Goal: Transaction & Acquisition: Purchase product/service

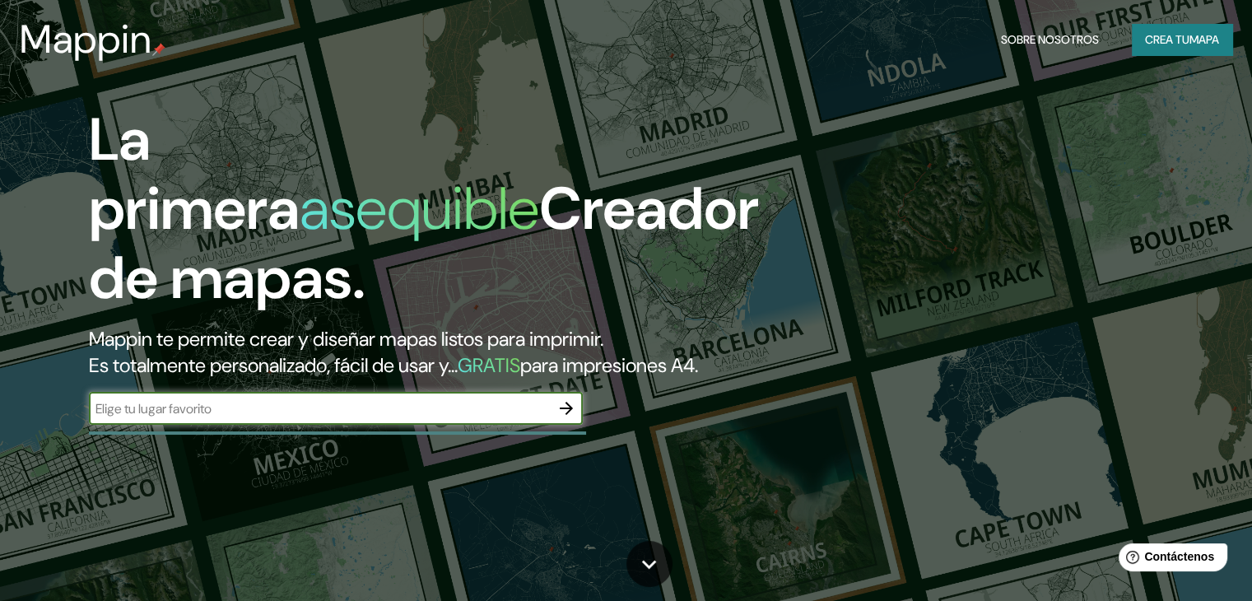
click at [329, 418] on input "text" at bounding box center [319, 408] width 461 height 19
type input "[GEOGRAPHIC_DATA]"
click at [585, 429] on div "La primera asequible Creador de mapas. Mappin te permite crear y diseñar mapas …" at bounding box center [401, 273] width 751 height 336
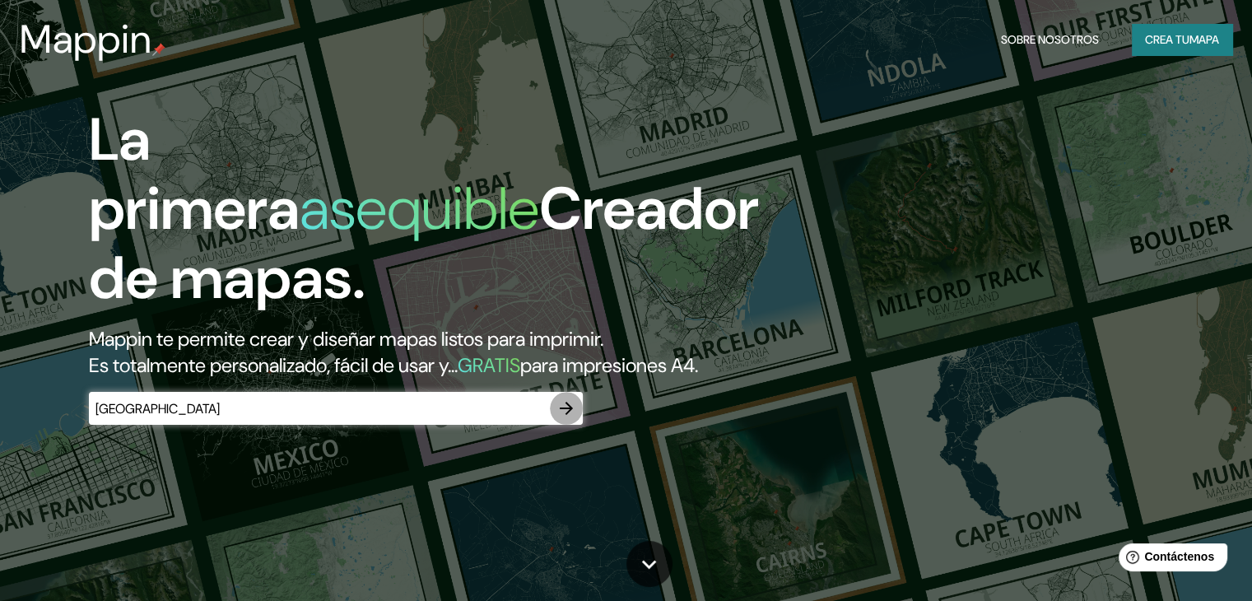
click at [565, 418] on icon "button" at bounding box center [566, 408] width 20 height 20
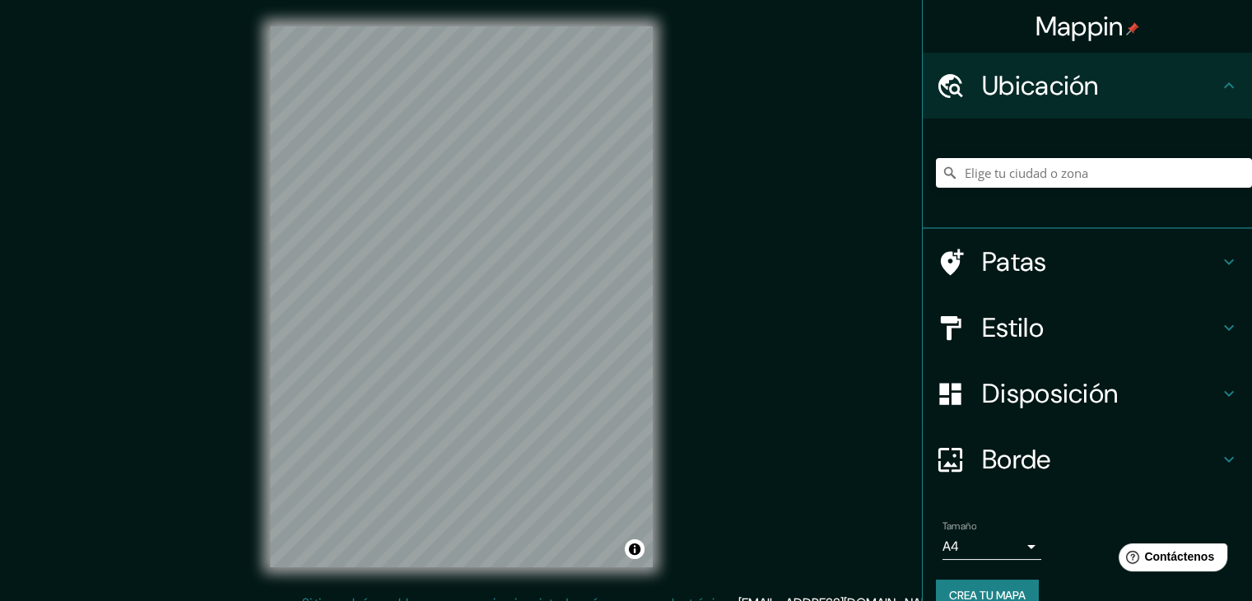
click at [1219, 91] on icon at bounding box center [1229, 86] width 20 height 20
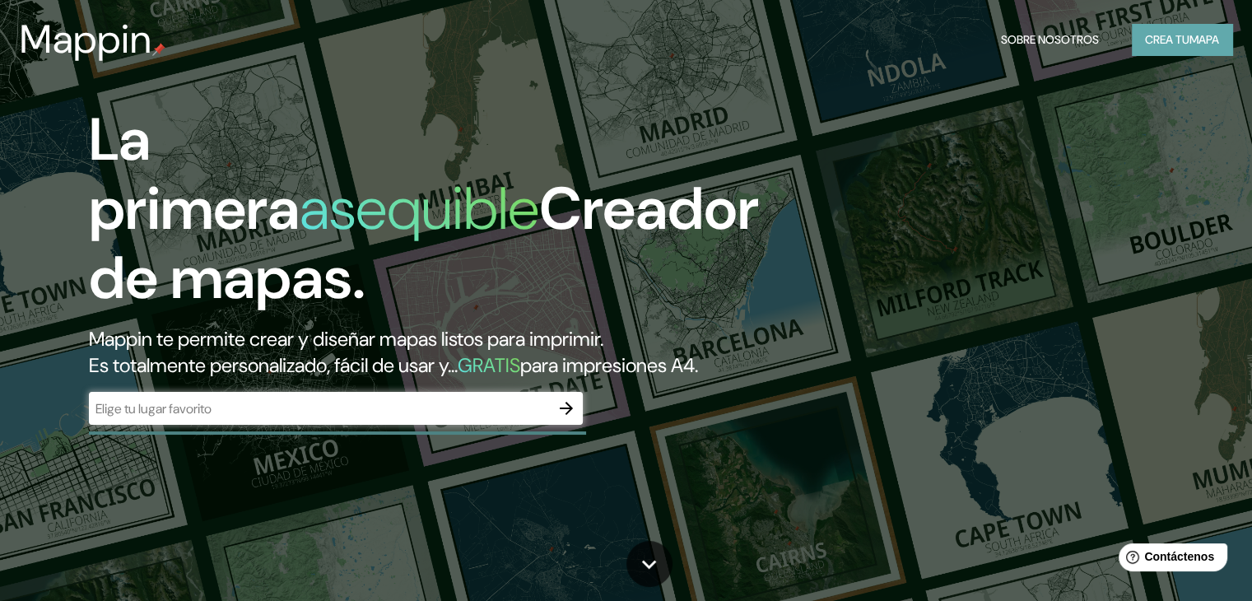
click at [1178, 47] on font "Crea tu" at bounding box center [1167, 39] width 44 height 21
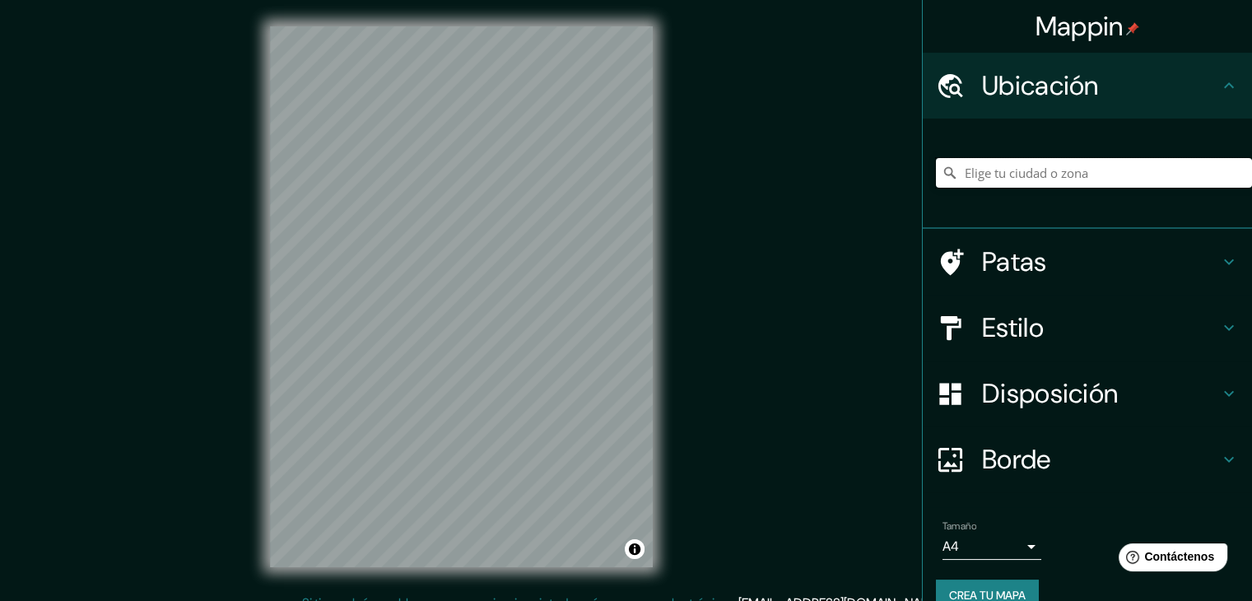
click at [1118, 173] on input "Elige tu ciudad o zona" at bounding box center [1094, 173] width 316 height 30
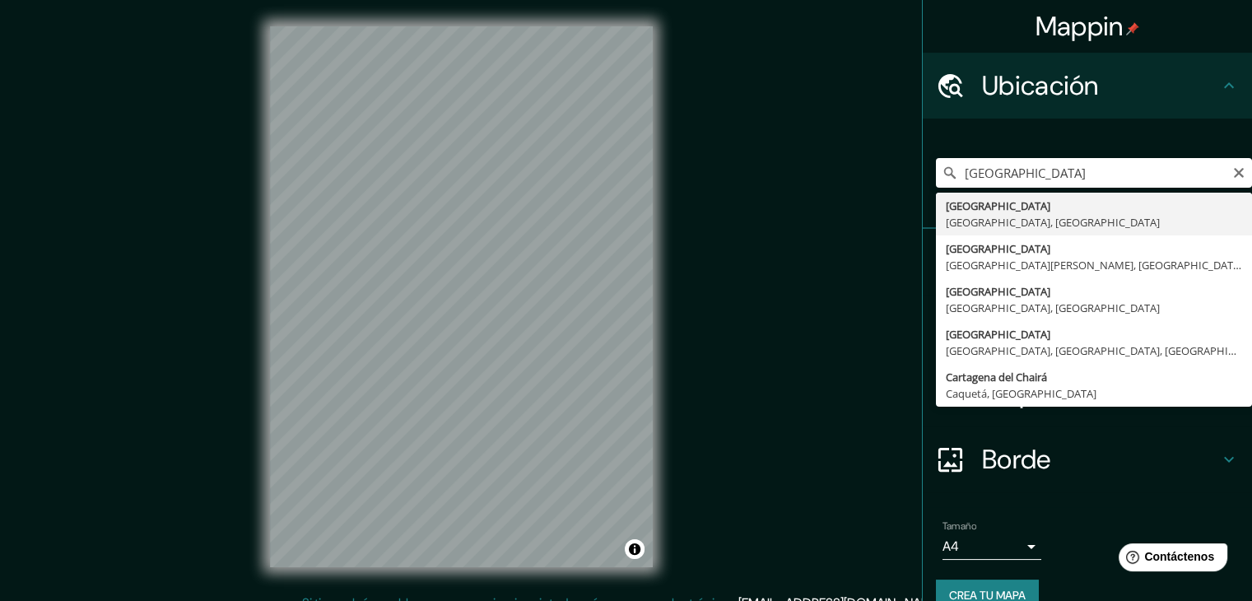
type input "[GEOGRAPHIC_DATA], [GEOGRAPHIC_DATA], [GEOGRAPHIC_DATA]"
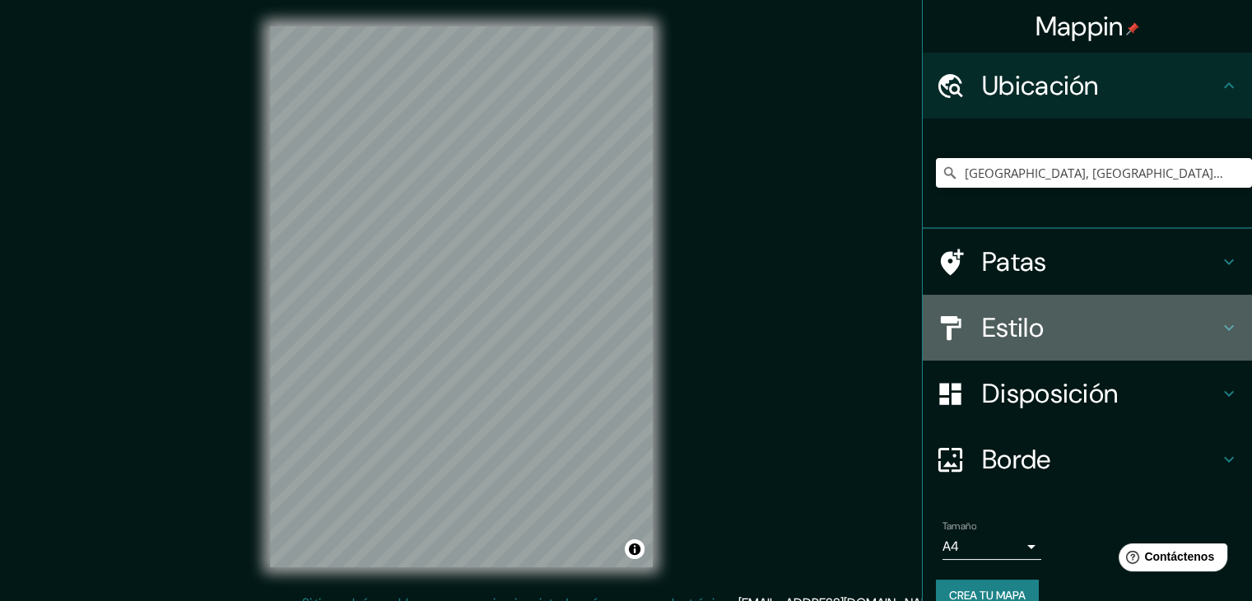
click at [1082, 343] on h4 "Estilo" at bounding box center [1100, 327] width 237 height 33
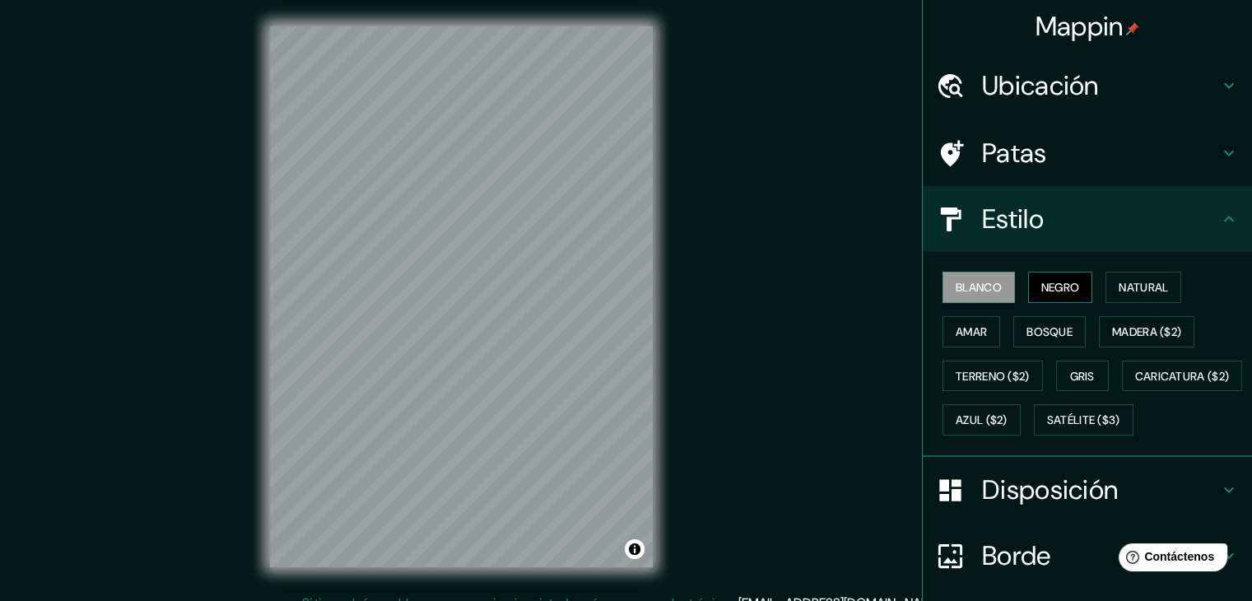
click at [1057, 291] on font "Negro" at bounding box center [1060, 287] width 39 height 15
click at [1105, 288] on button "Natural" at bounding box center [1143, 287] width 76 height 31
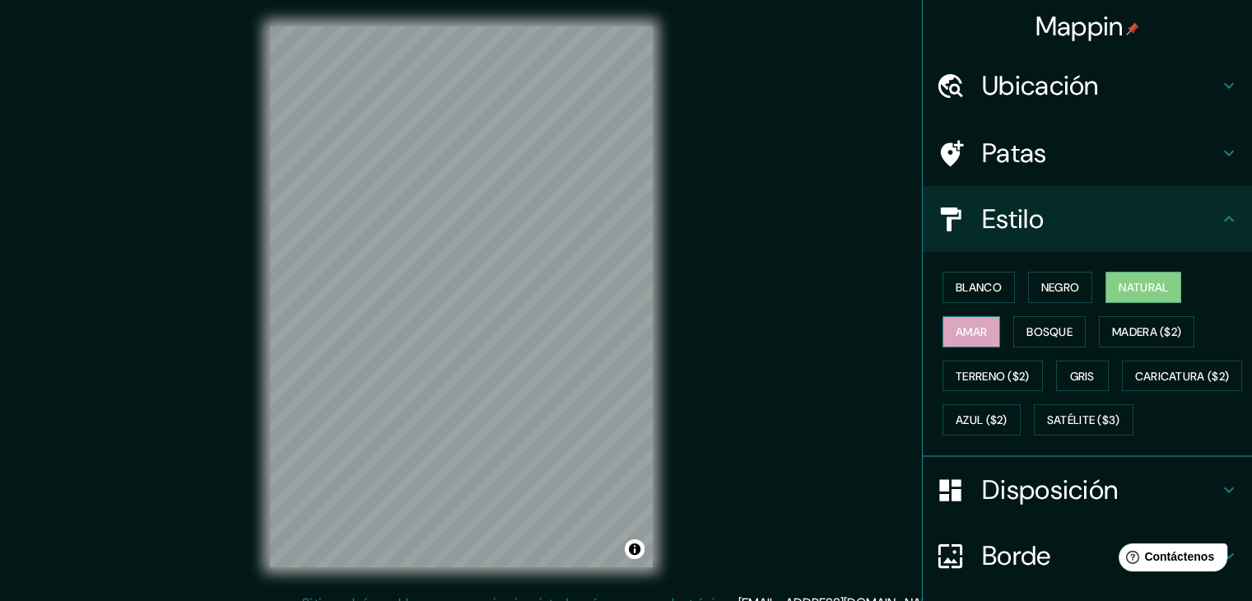
click at [970, 332] on font "Amar" at bounding box center [970, 331] width 31 height 15
click at [1026, 331] on font "Bosque" at bounding box center [1049, 331] width 46 height 15
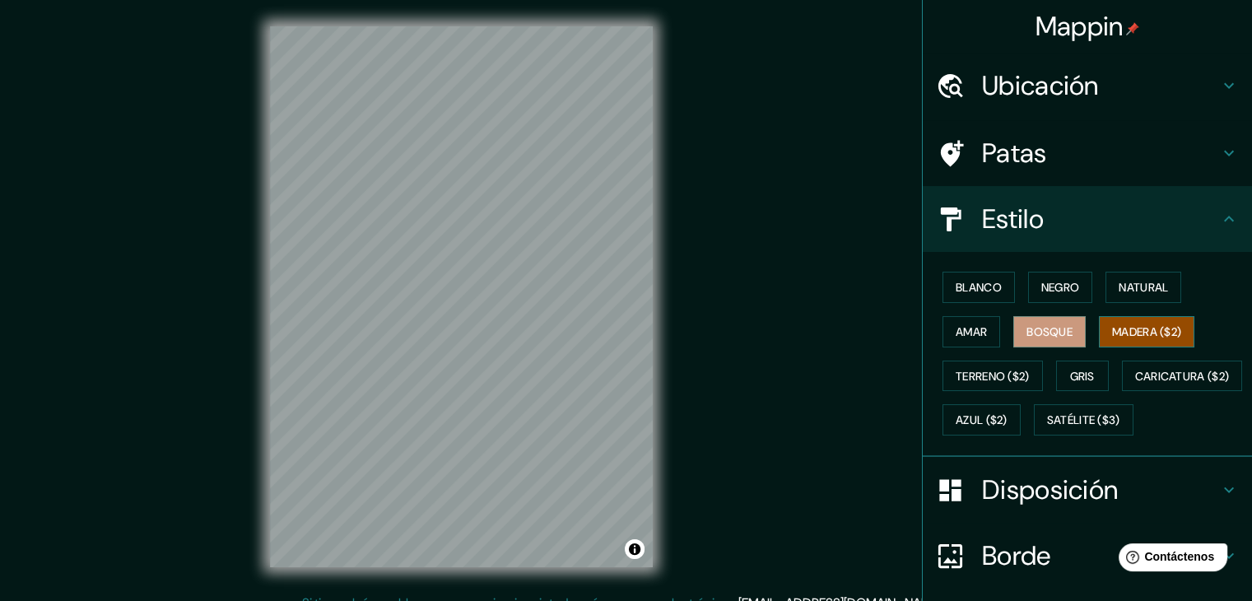
click at [1136, 337] on font "Madera ($2)" at bounding box center [1146, 331] width 69 height 15
click at [1030, 369] on button "Terreno ($2)" at bounding box center [992, 375] width 100 height 31
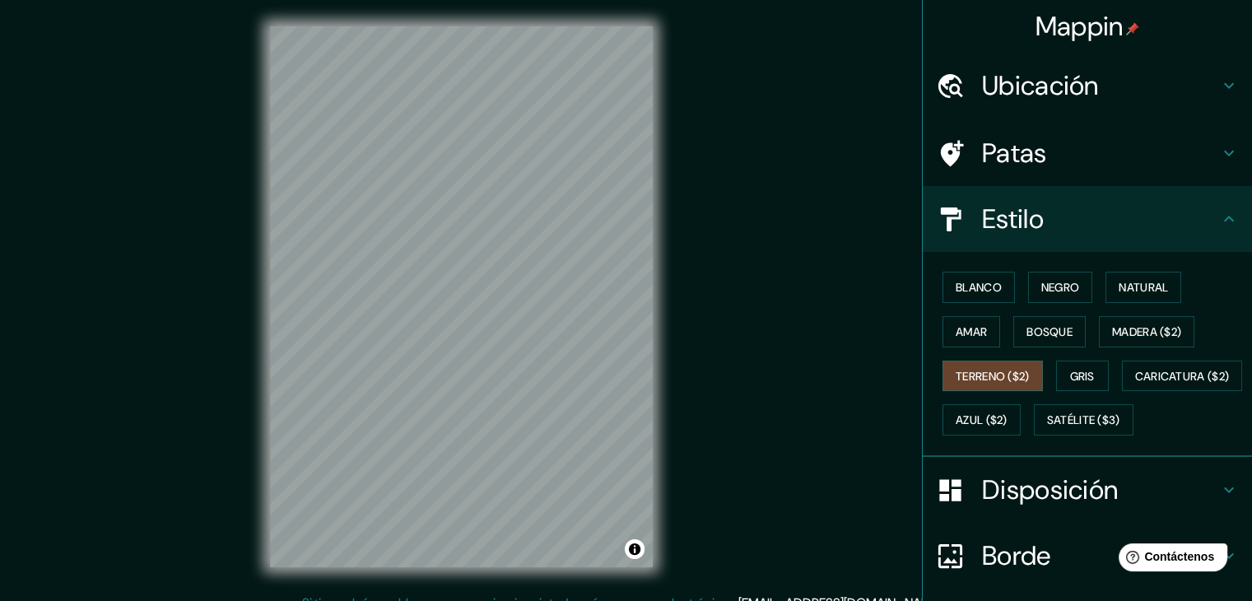
click at [1043, 369] on div "Blanco Negro Natural [PERSON_NAME] ($2) Terreno ($2) Gris Caricatura ($2) Azul …" at bounding box center [1094, 353] width 316 height 177
click at [1095, 369] on button "Gris" at bounding box center [1082, 375] width 53 height 31
click at [996, 162] on font "Patas" at bounding box center [1014, 153] width 65 height 35
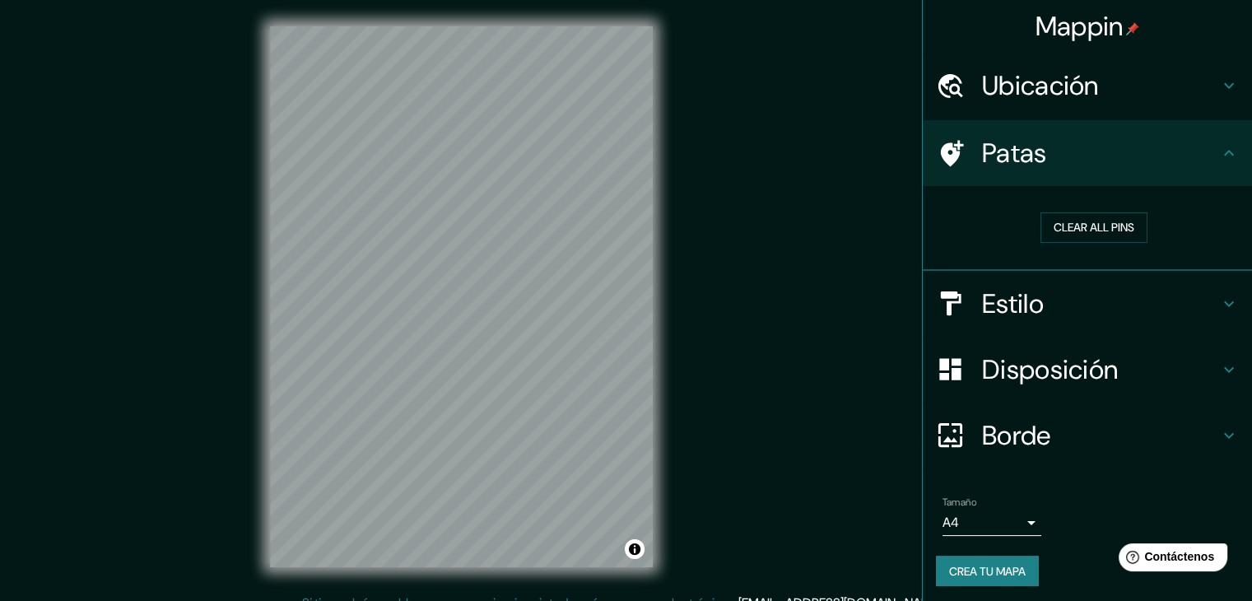
click at [1102, 165] on h4 "Patas" at bounding box center [1100, 153] width 237 height 33
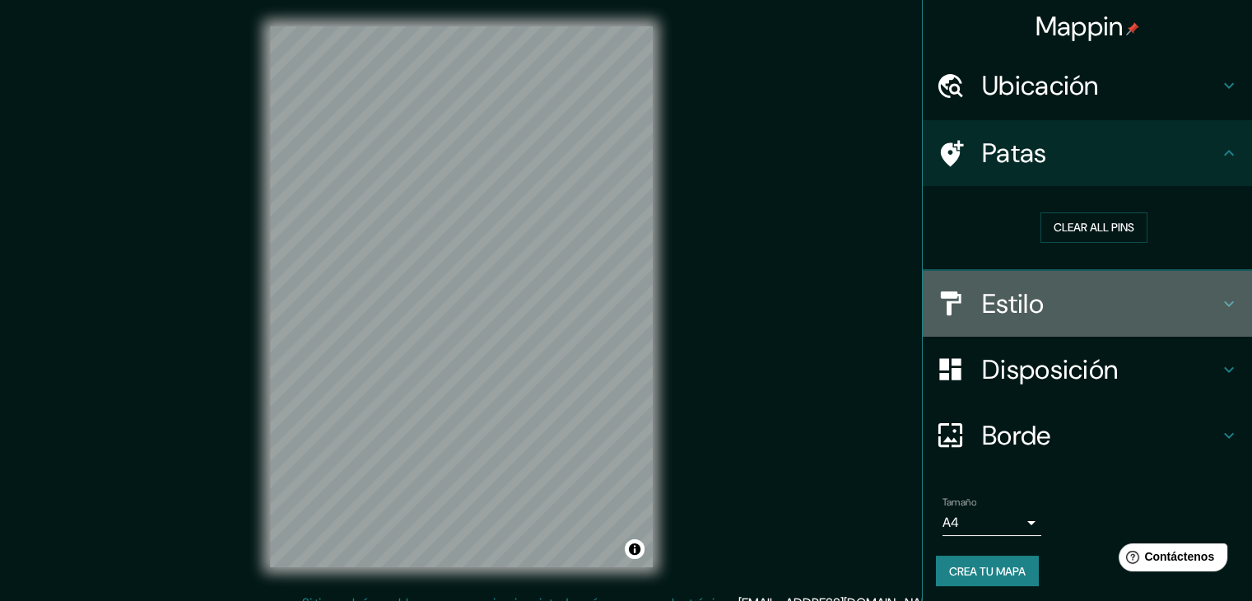
drag, startPoint x: 531, startPoint y: 11, endPoint x: 1087, endPoint y: 294, distance: 624.2
click at [1087, 294] on h4 "Estilo" at bounding box center [1100, 303] width 237 height 33
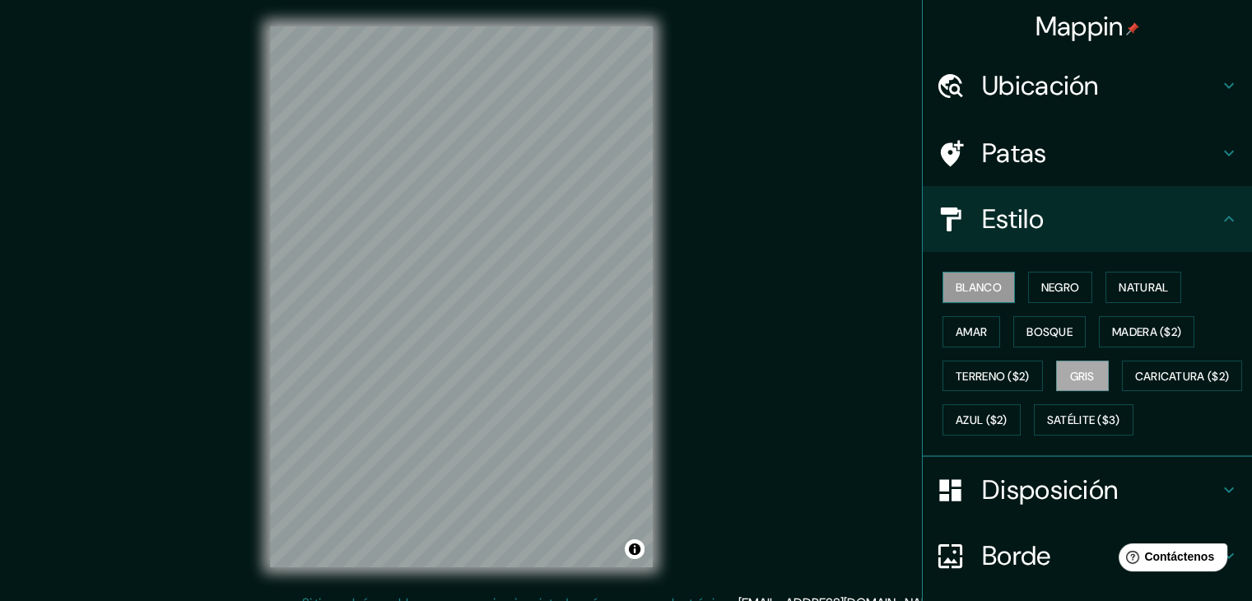
click at [988, 280] on font "Blanco" at bounding box center [978, 287] width 46 height 15
click at [1041, 295] on font "Negro" at bounding box center [1060, 287] width 39 height 21
click at [1089, 369] on button "Gris" at bounding box center [1082, 375] width 53 height 31
click at [1135, 387] on font "Caricatura ($2)" at bounding box center [1182, 375] width 95 height 21
click at [964, 297] on button "Blanco" at bounding box center [978, 287] width 72 height 31
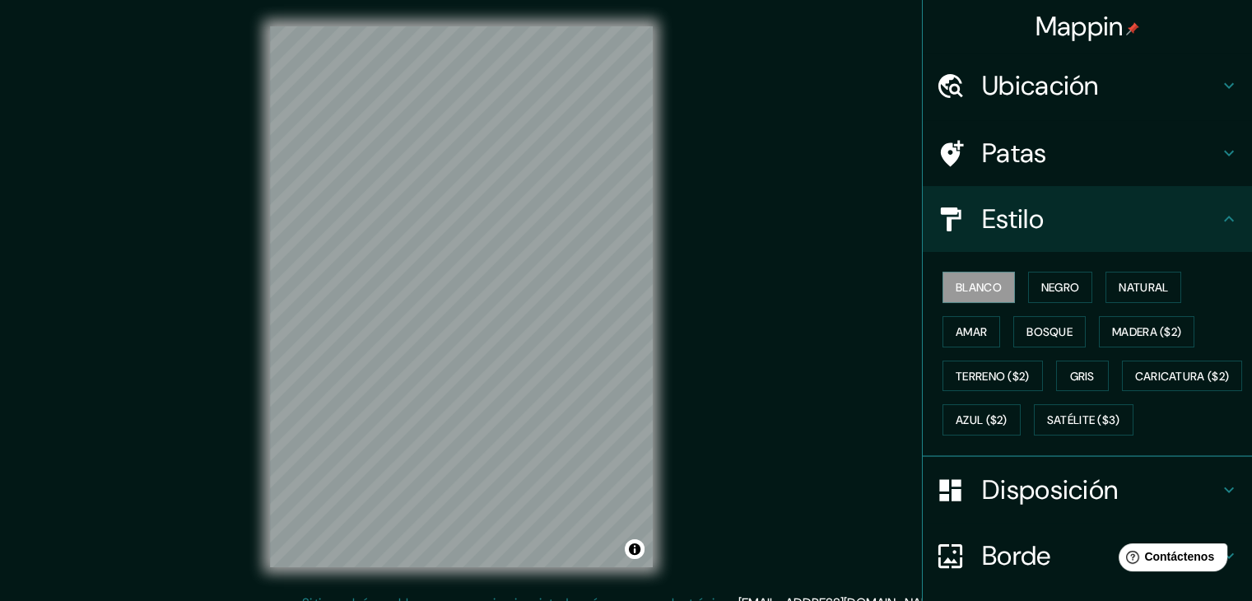
click at [1183, 226] on h4 "Estilo" at bounding box center [1100, 218] width 237 height 33
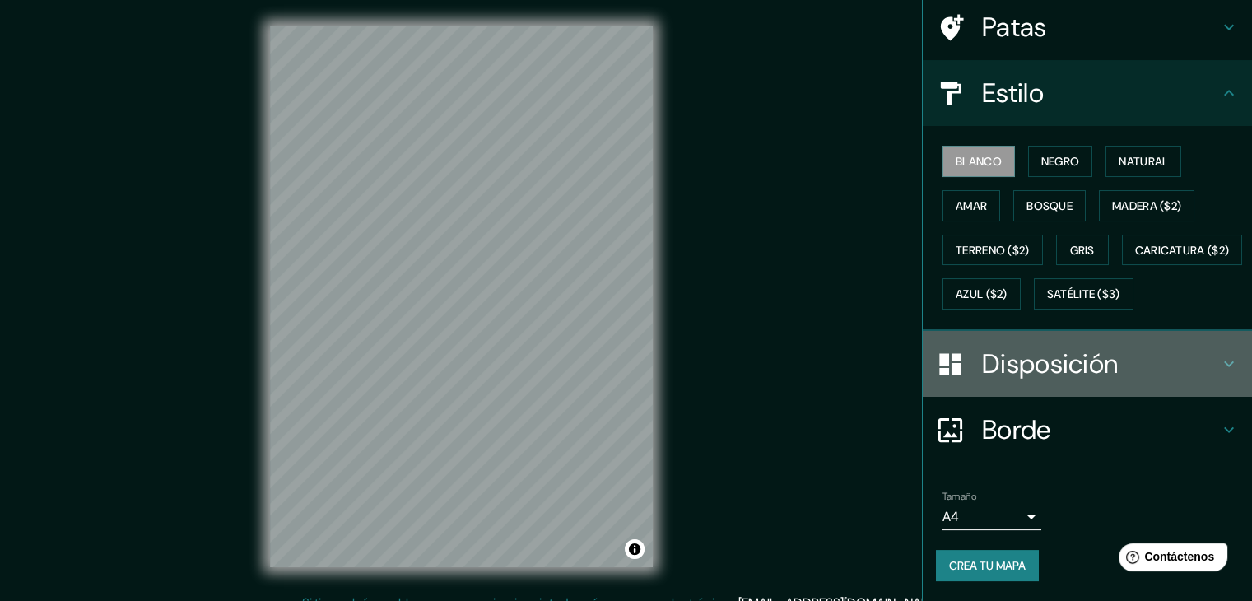
click at [1127, 353] on h4 "Disposición" at bounding box center [1100, 363] width 237 height 33
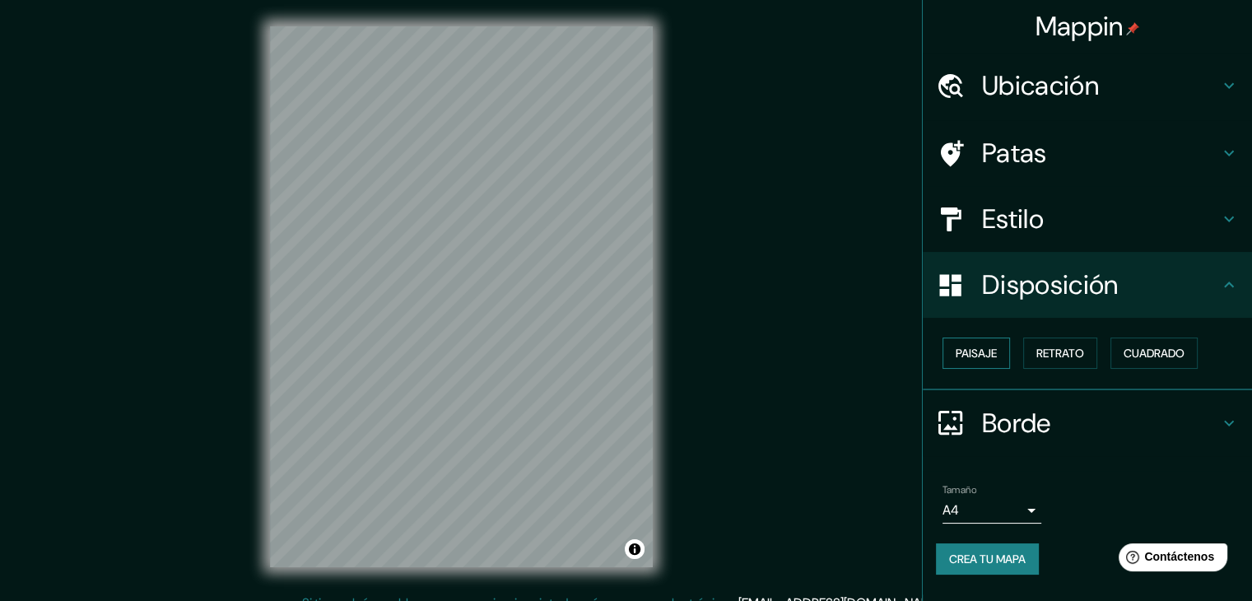
click at [987, 359] on font "Paisaje" at bounding box center [975, 353] width 41 height 15
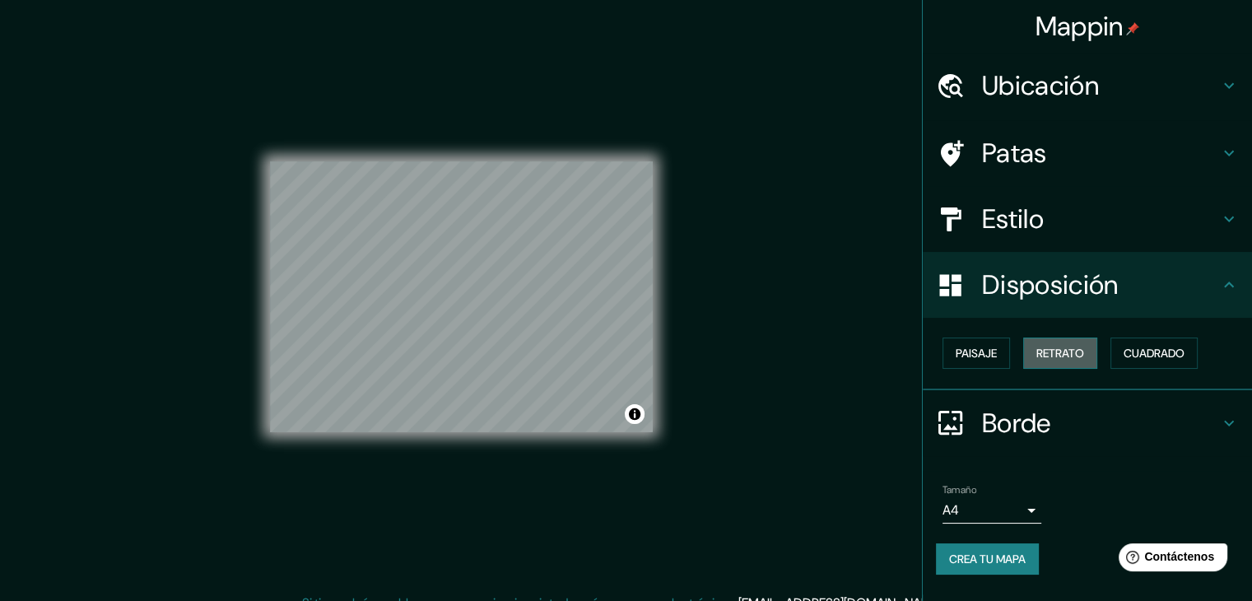
click at [1093, 356] on button "Retrato" at bounding box center [1060, 352] width 74 height 31
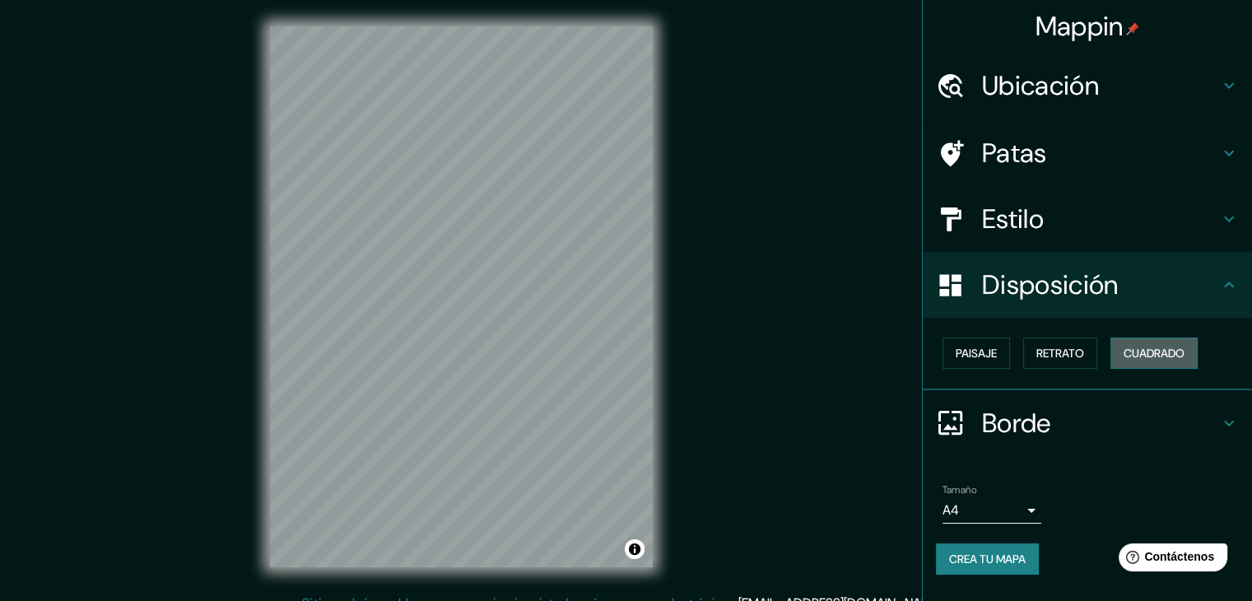
click at [1140, 355] on font "Cuadrado" at bounding box center [1153, 353] width 61 height 15
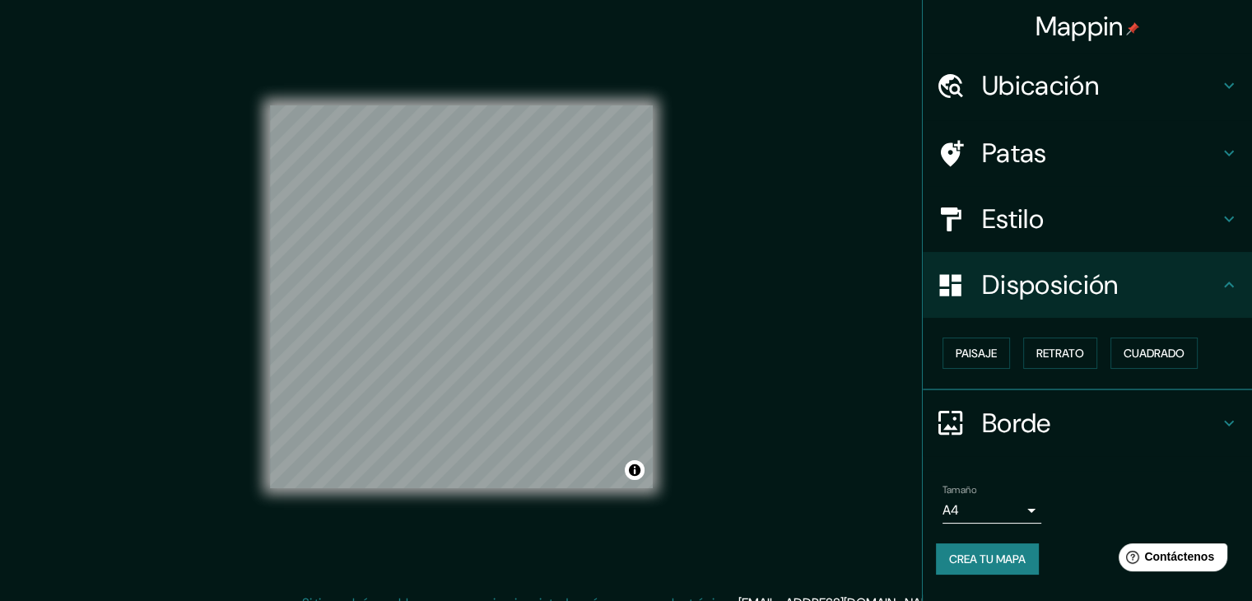
click at [1221, 414] on icon at bounding box center [1229, 423] width 20 height 20
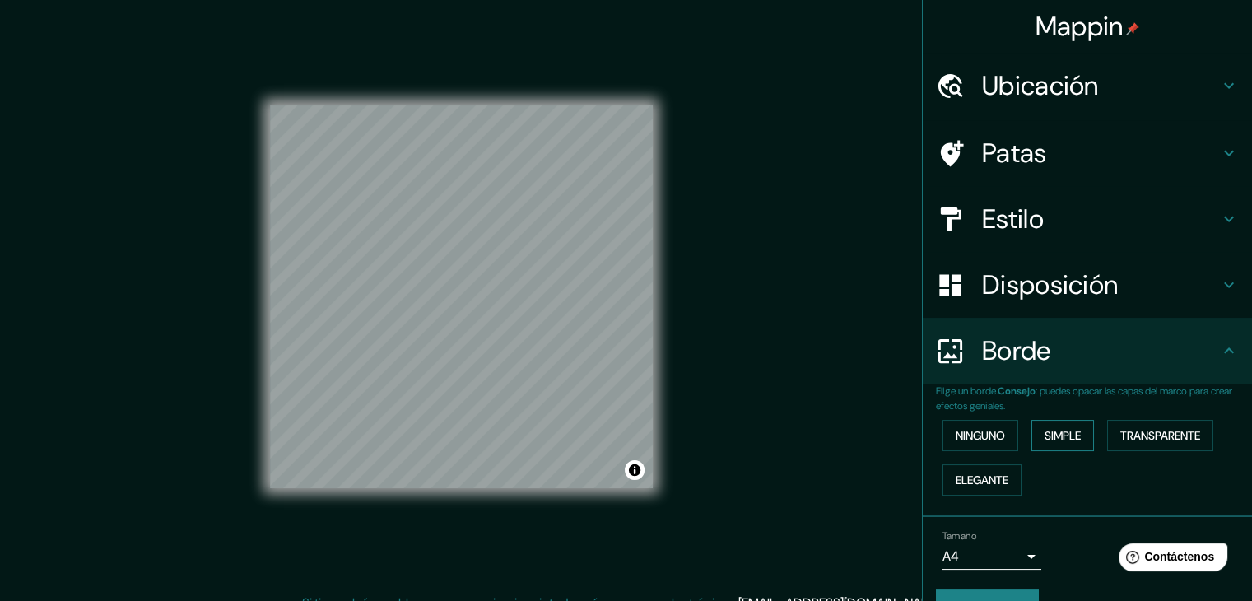
click at [1050, 428] on font "Simple" at bounding box center [1062, 435] width 36 height 15
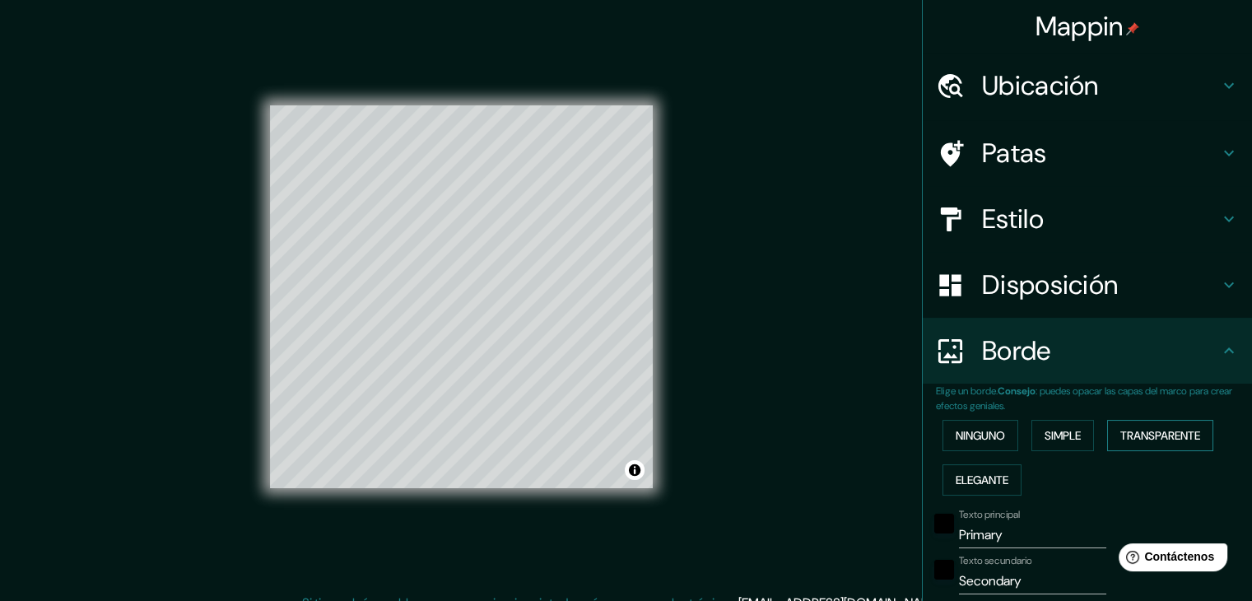
click at [1125, 425] on font "Transparente" at bounding box center [1160, 435] width 80 height 21
click at [994, 481] on font "Elegante" at bounding box center [981, 479] width 53 height 15
click at [983, 438] on font "Ninguno" at bounding box center [979, 435] width 49 height 15
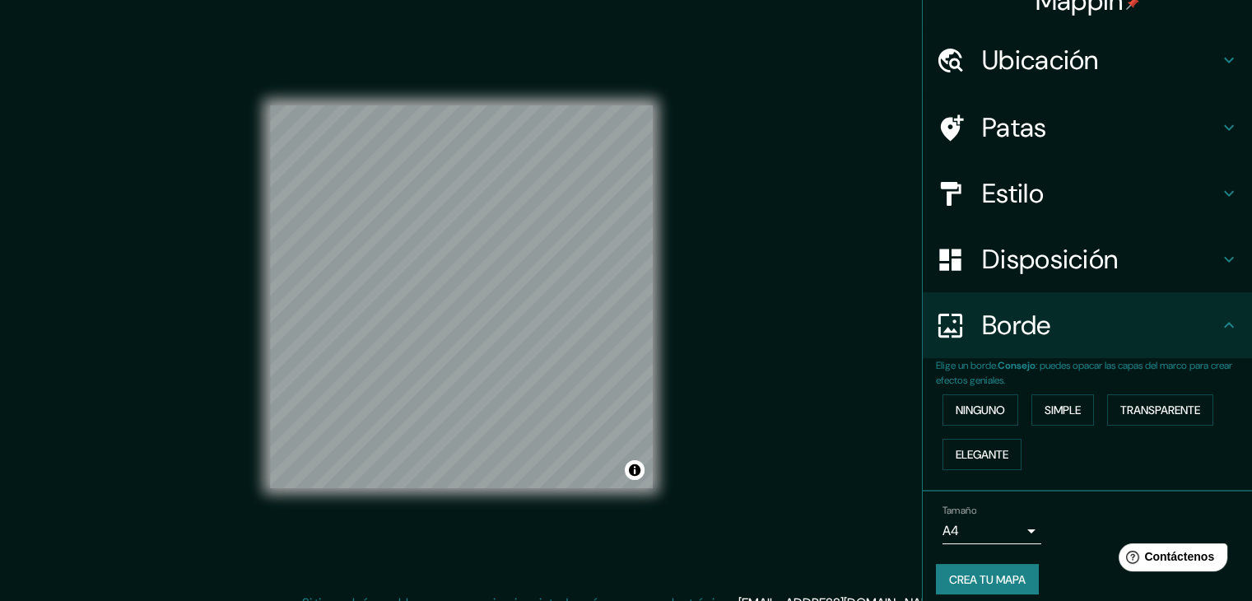
scroll to position [37, 0]
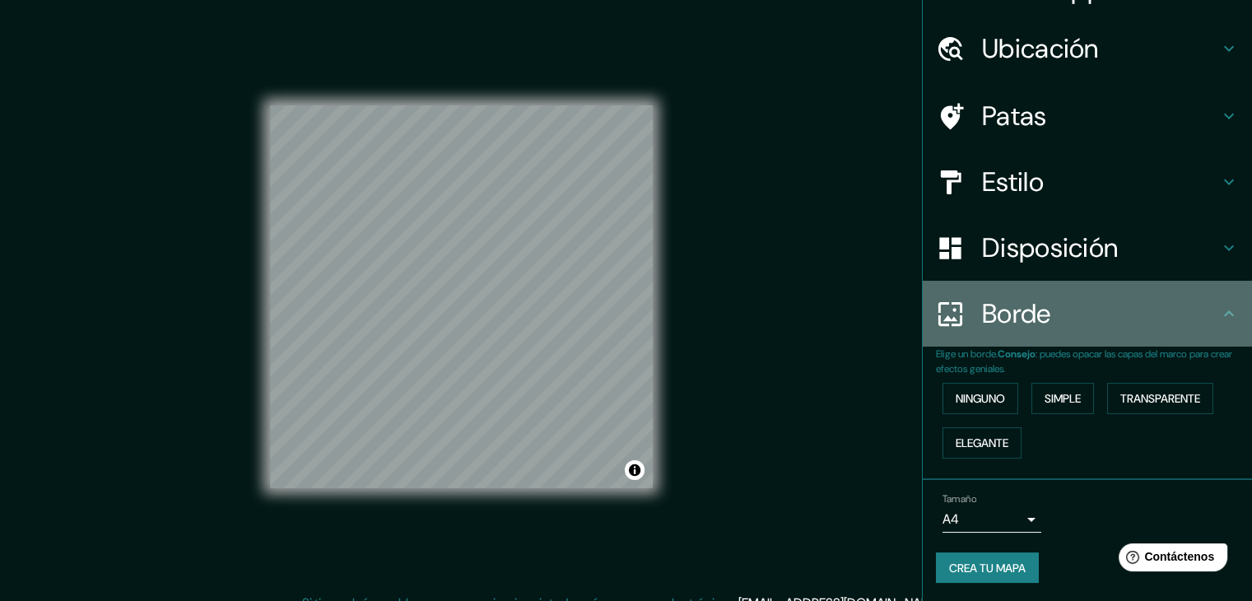
click at [1040, 295] on div "Borde" at bounding box center [1087, 314] width 329 height 66
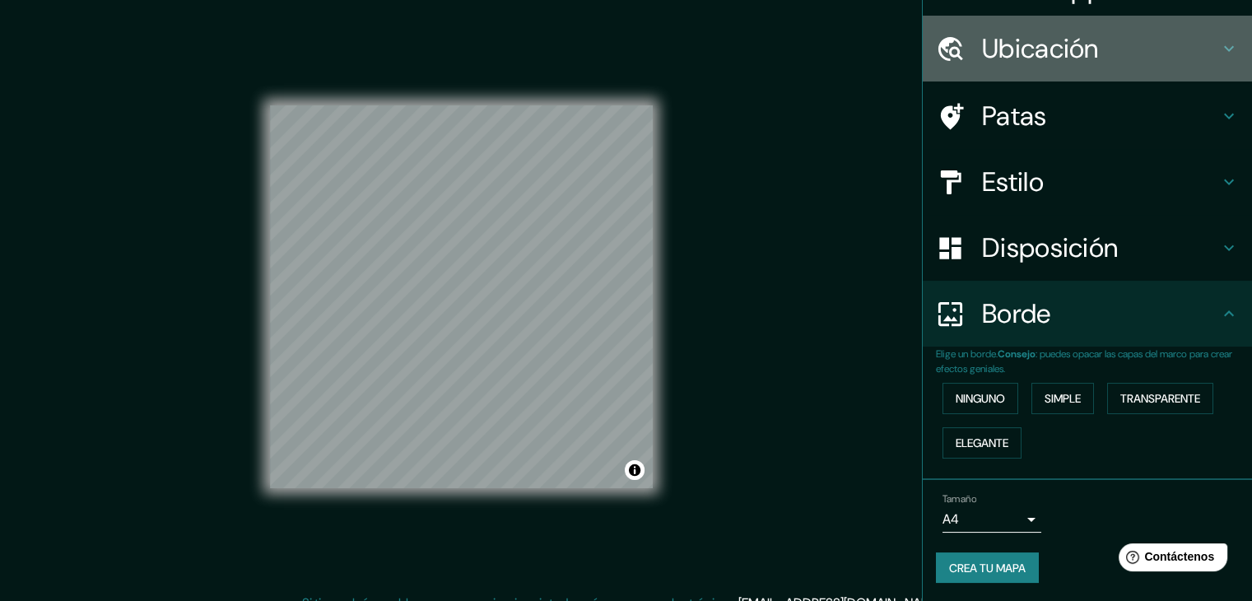
click at [1134, 44] on h4 "Ubicación" at bounding box center [1100, 48] width 237 height 33
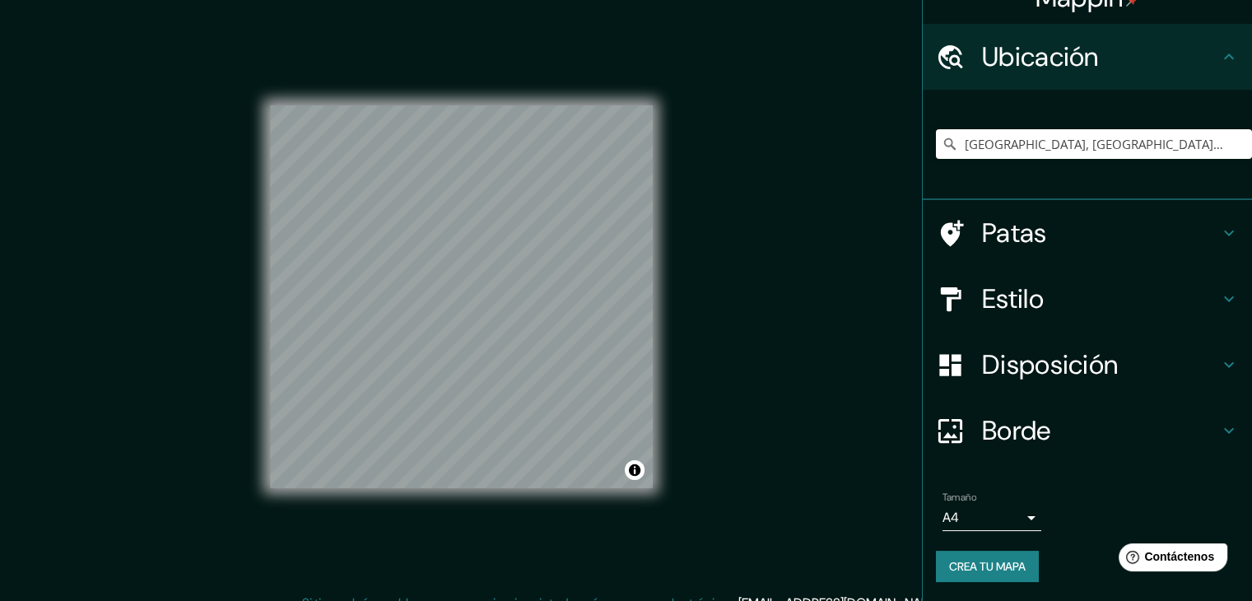
scroll to position [29, 0]
click at [1135, 44] on h4 "Ubicación" at bounding box center [1100, 56] width 237 height 33
click at [1148, 244] on h4 "Patas" at bounding box center [1100, 232] width 237 height 33
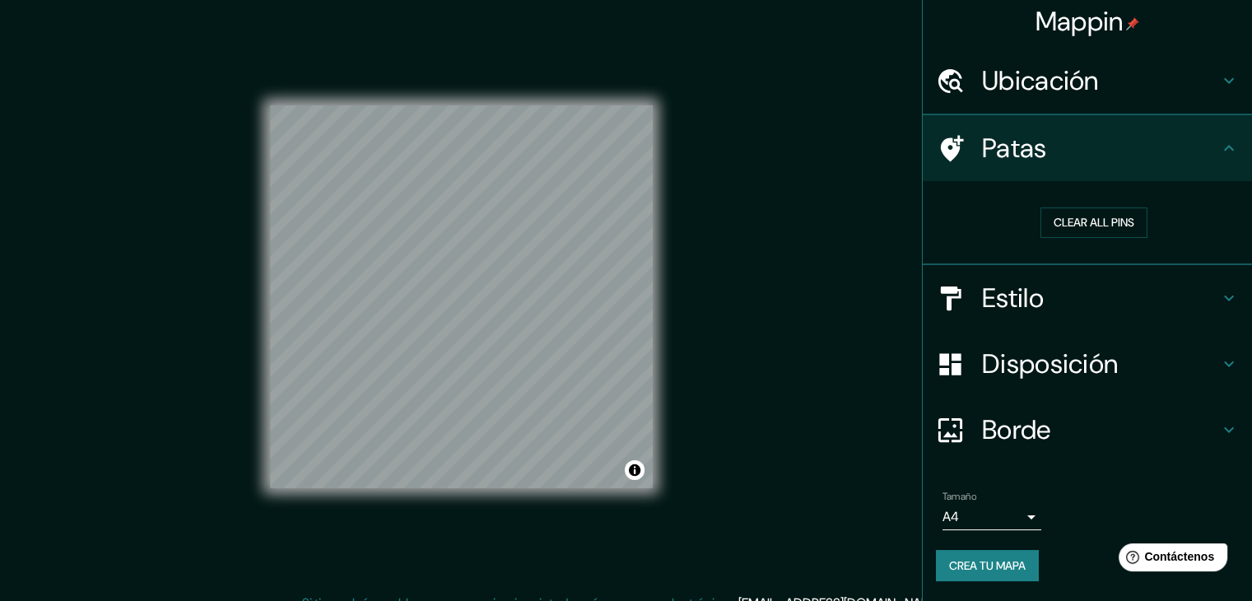
scroll to position [3, 0]
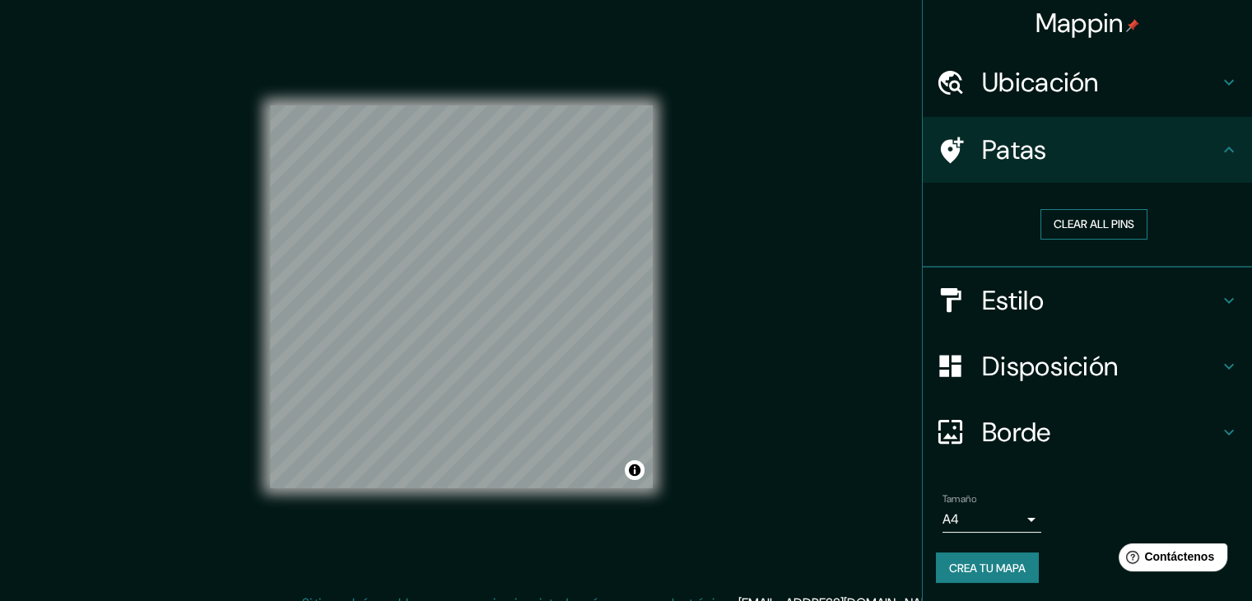
click at [1105, 230] on button "Clear all pins" at bounding box center [1093, 224] width 107 height 30
click at [1064, 225] on button "Clear all pins" at bounding box center [1093, 224] width 107 height 30
click at [1115, 155] on h4 "Patas" at bounding box center [1100, 149] width 237 height 33
click at [1219, 152] on icon at bounding box center [1229, 150] width 20 height 20
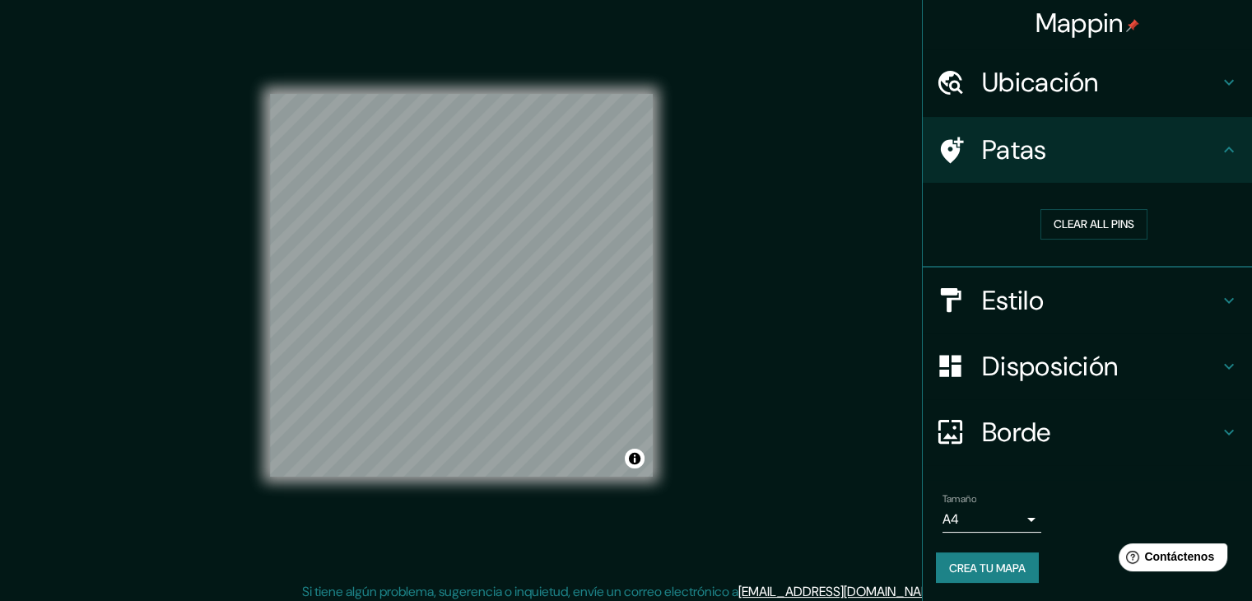
scroll to position [19, 0]
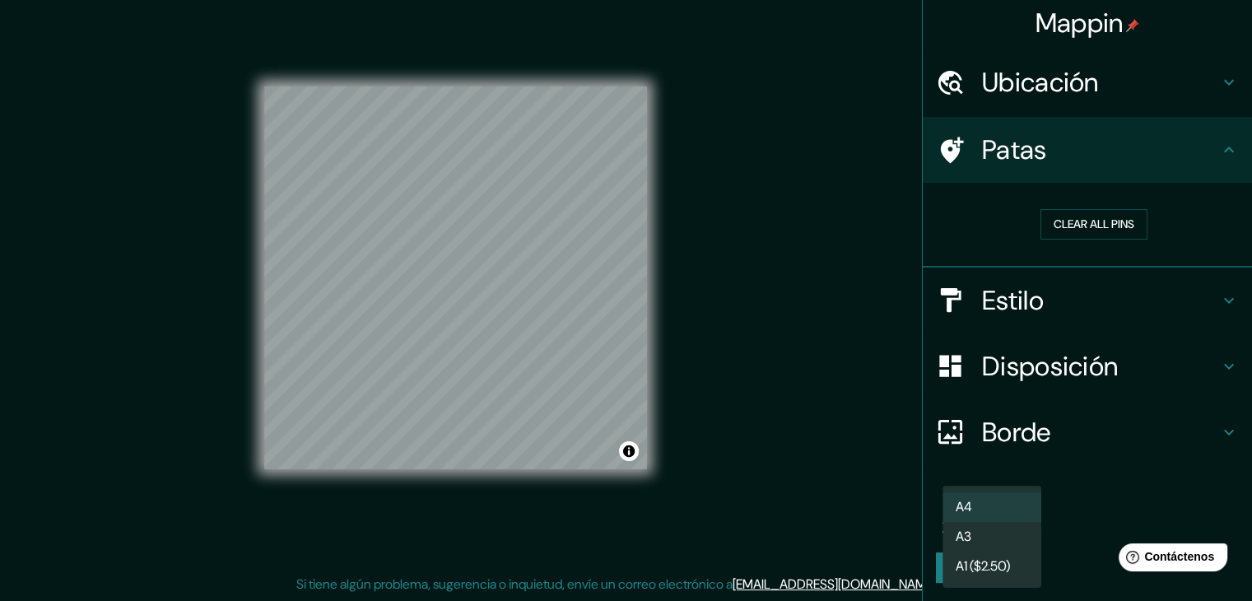
click at [999, 511] on body "Mappin Ubicación [GEOGRAPHIC_DATA], [GEOGRAPHIC_DATA], [GEOGRAPHIC_DATA] Patas …" at bounding box center [626, 281] width 1252 height 601
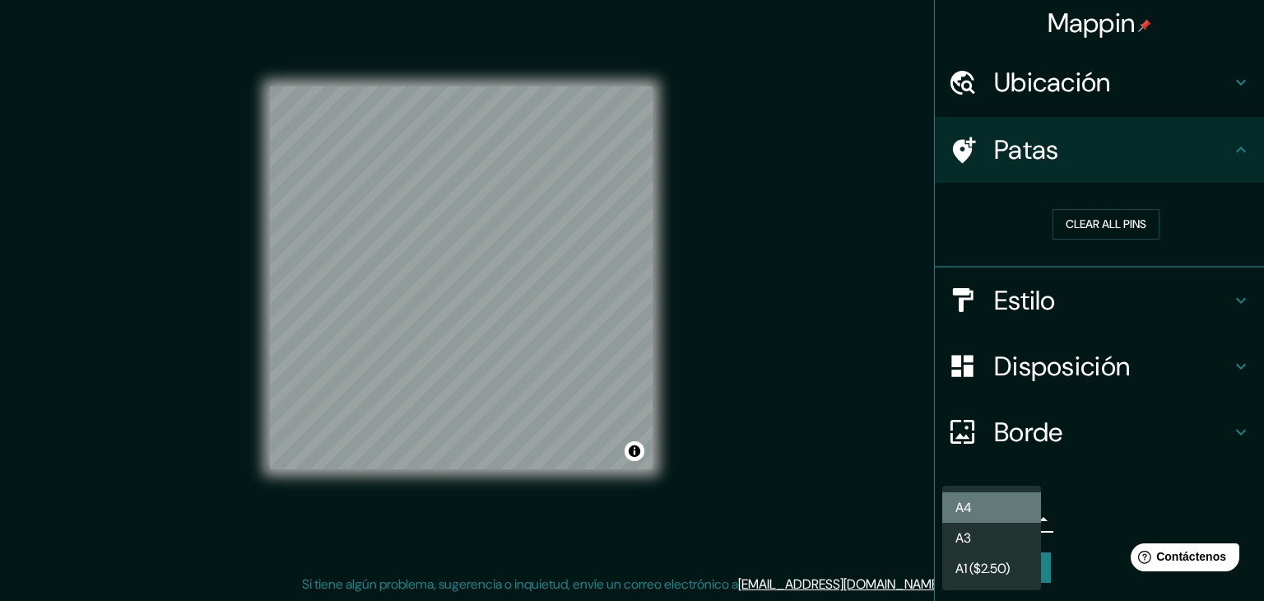
click at [1010, 511] on li "A4" at bounding box center [991, 507] width 99 height 30
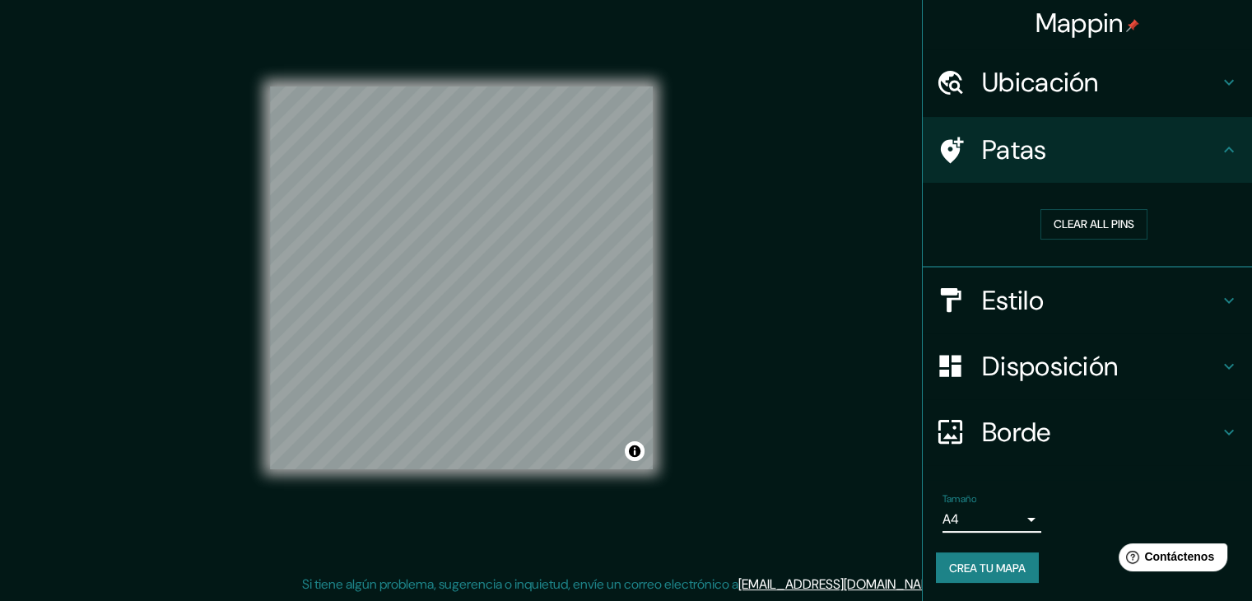
click at [988, 568] on font "Crea tu mapa" at bounding box center [987, 567] width 77 height 15
click at [988, 574] on font "Crea tu mapa" at bounding box center [987, 567] width 77 height 21
click at [974, 560] on font "Crea tu mapa" at bounding box center [987, 567] width 77 height 15
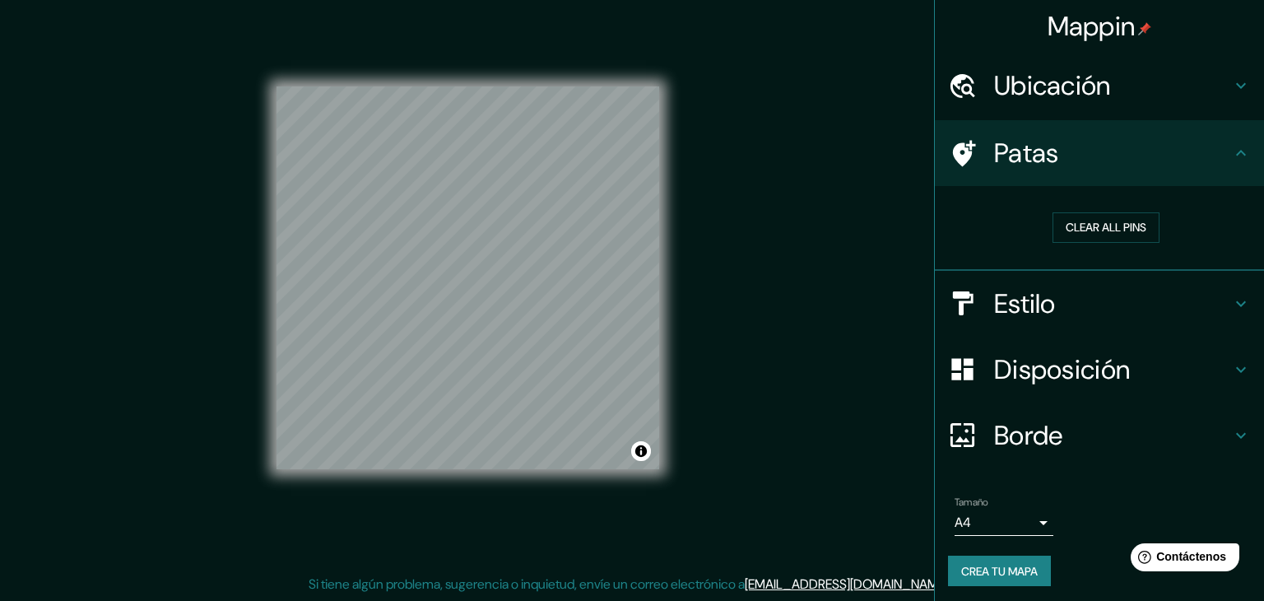
click at [1003, 527] on body "Mappin Ubicación [GEOGRAPHIC_DATA], [GEOGRAPHIC_DATA], [GEOGRAPHIC_DATA] Patas …" at bounding box center [632, 281] width 1264 height 601
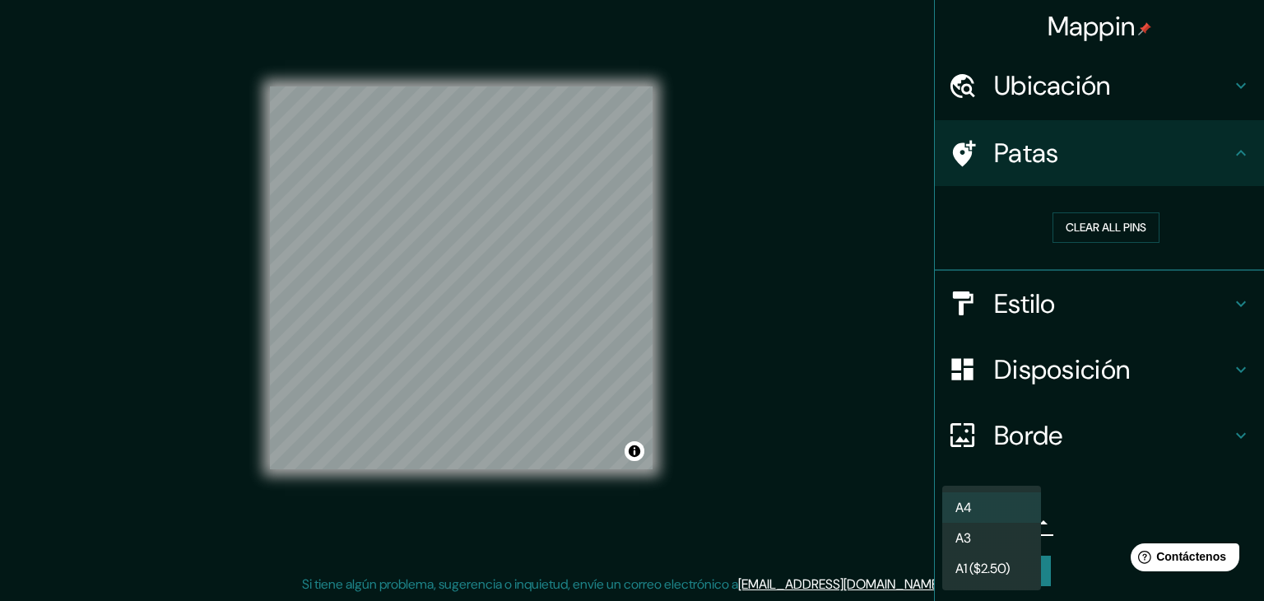
click at [1004, 536] on li "A3" at bounding box center [991, 538] width 99 height 30
type input "a4"
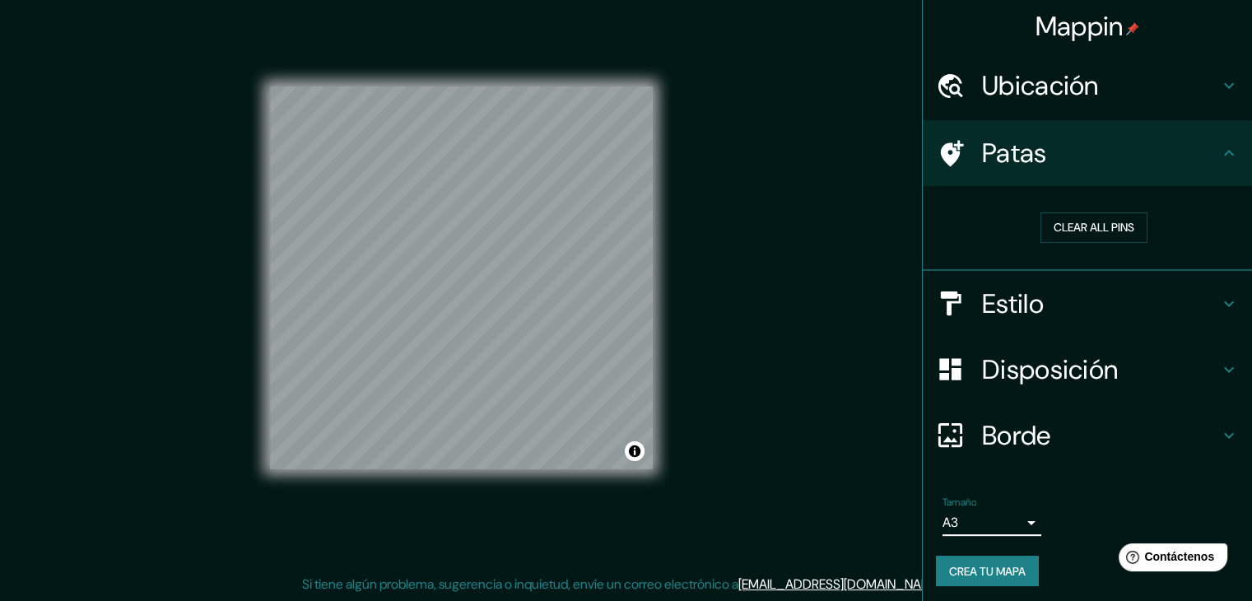
click at [986, 573] on font "Crea tu mapa" at bounding box center [987, 571] width 77 height 15
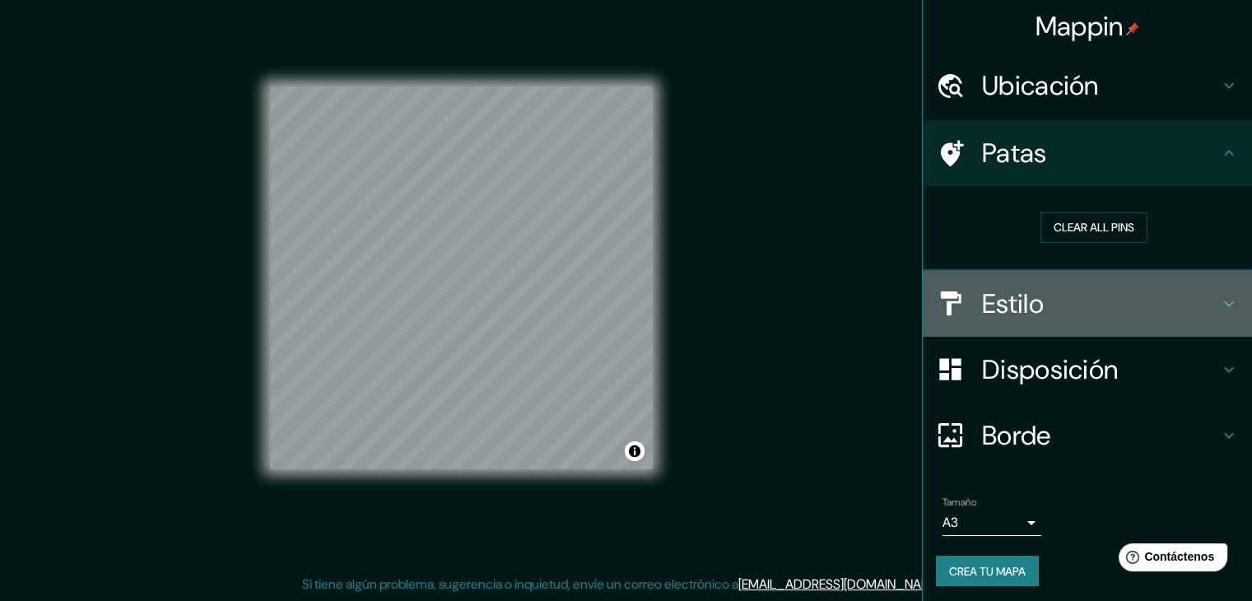
click at [1043, 310] on h4 "Estilo" at bounding box center [1100, 303] width 237 height 33
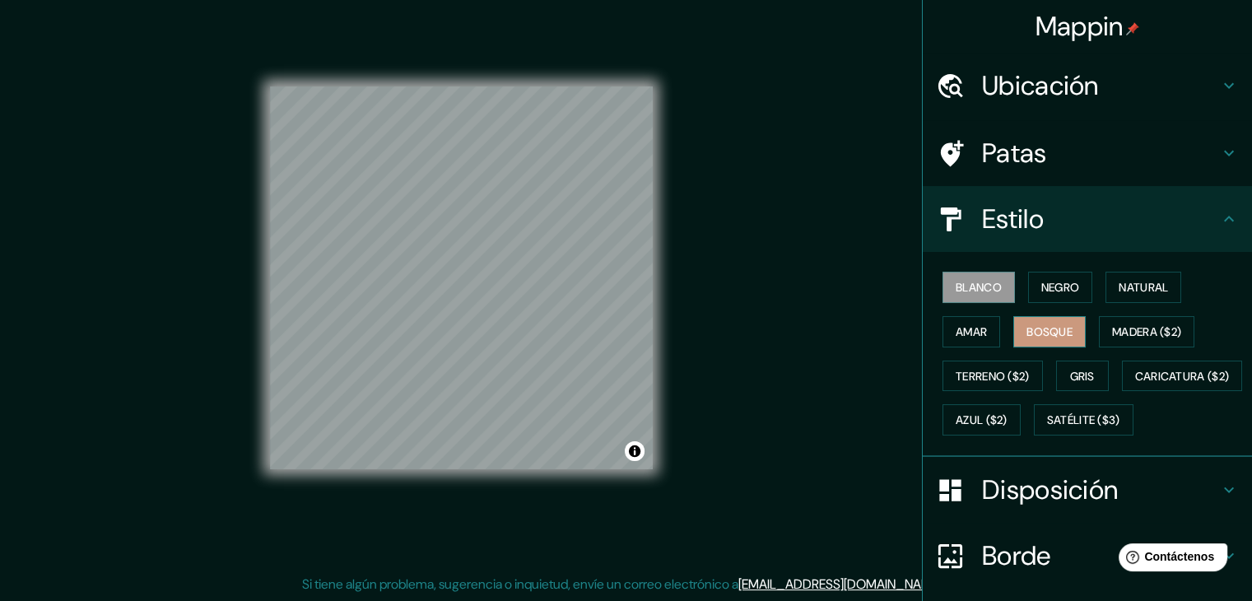
click at [1043, 333] on font "Bosque" at bounding box center [1049, 331] width 46 height 15
click at [1099, 317] on button "Madera ($2)" at bounding box center [1146, 331] width 95 height 31
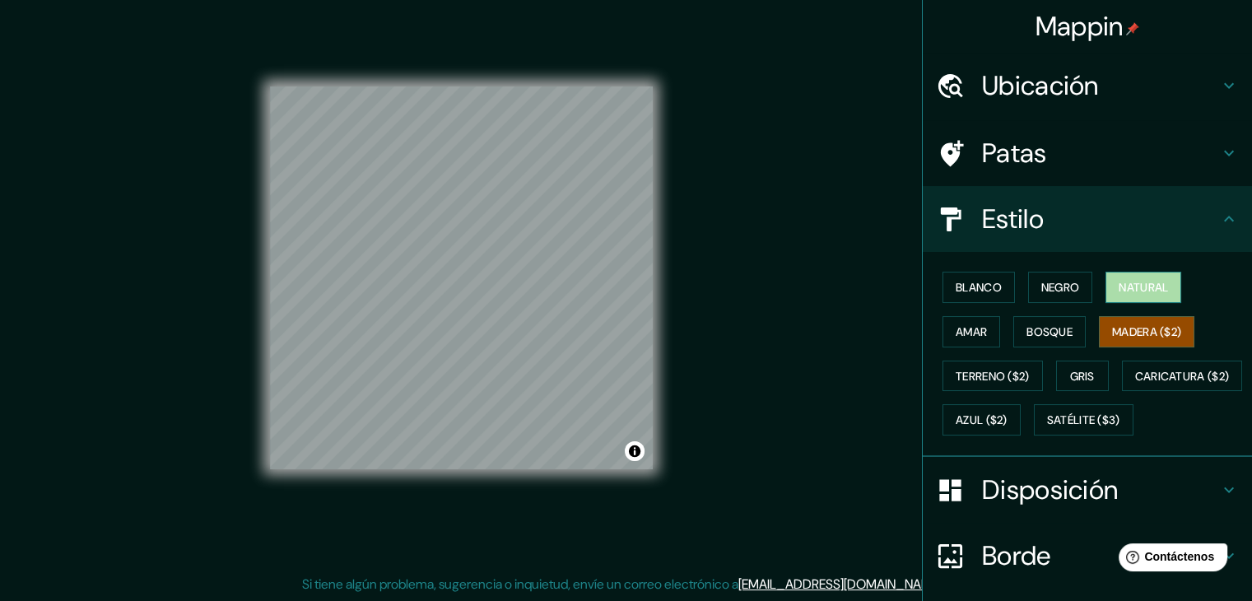
click at [1137, 277] on font "Natural" at bounding box center [1142, 287] width 49 height 21
click at [1137, 321] on font "Madera ($2)" at bounding box center [1146, 331] width 69 height 21
click at [1082, 377] on font "Gris" at bounding box center [1082, 376] width 25 height 15
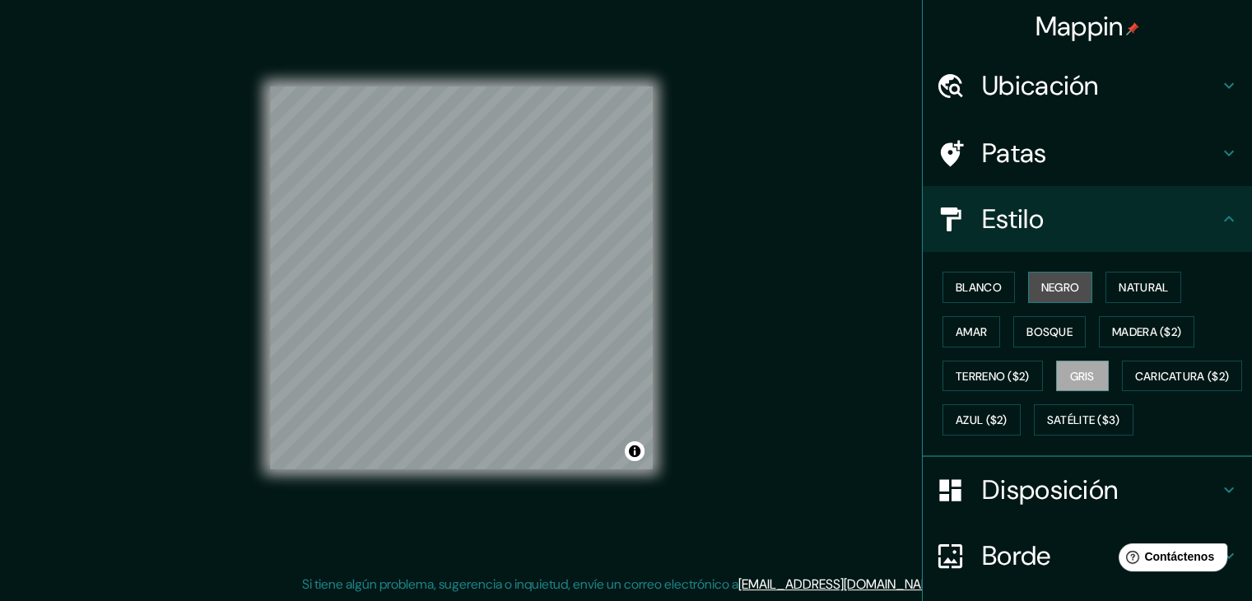
click at [1067, 289] on font "Negro" at bounding box center [1060, 287] width 39 height 15
click at [955, 294] on font "Blanco" at bounding box center [978, 287] width 46 height 21
click at [1077, 507] on font "Disposición" at bounding box center [1050, 489] width 136 height 35
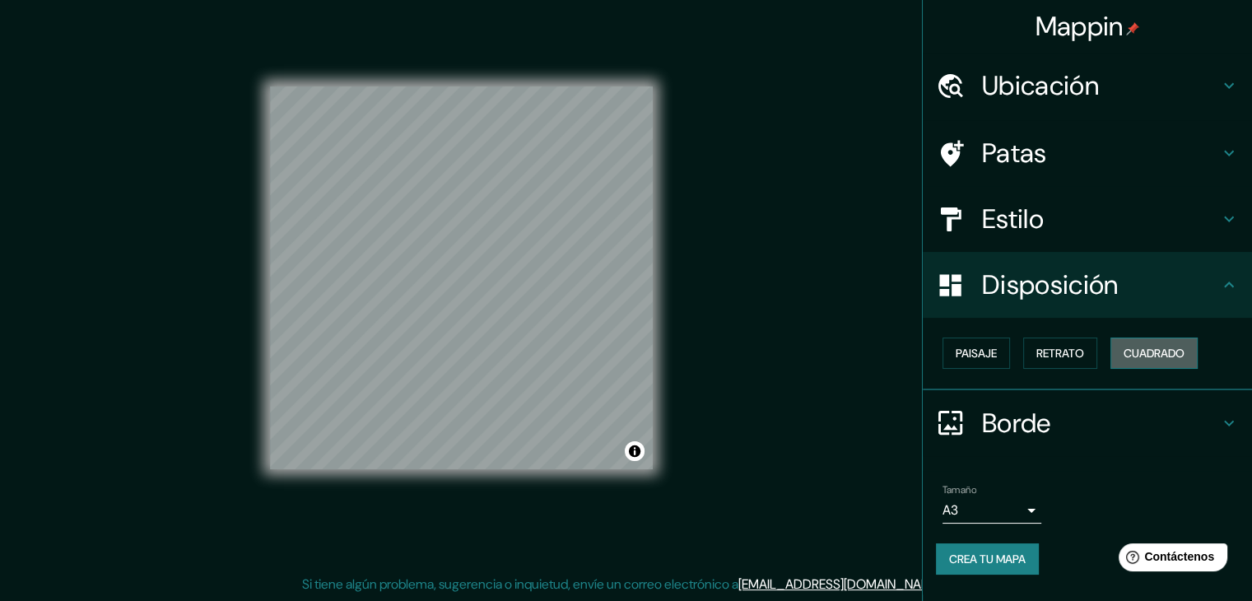
click at [1124, 352] on button "Cuadrado" at bounding box center [1153, 352] width 87 height 31
click at [1076, 354] on font "Retrato" at bounding box center [1060, 353] width 48 height 15
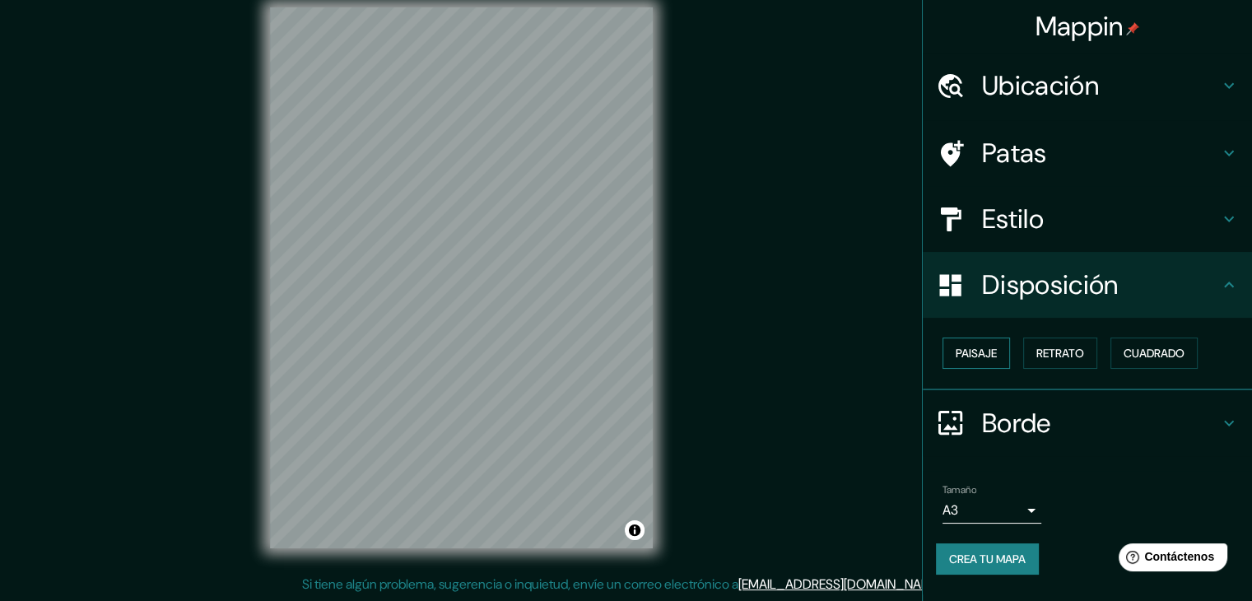
click at [971, 342] on font "Paisaje" at bounding box center [975, 352] width 41 height 21
